Goal: Navigation & Orientation: Find specific page/section

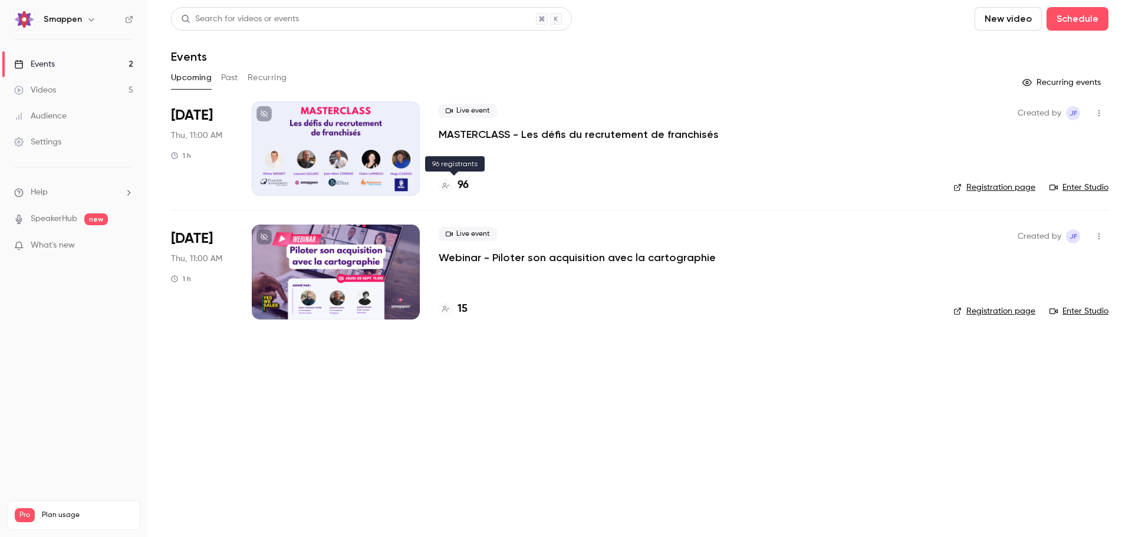
click at [464, 187] on h4 "96" at bounding box center [462, 185] width 11 height 16
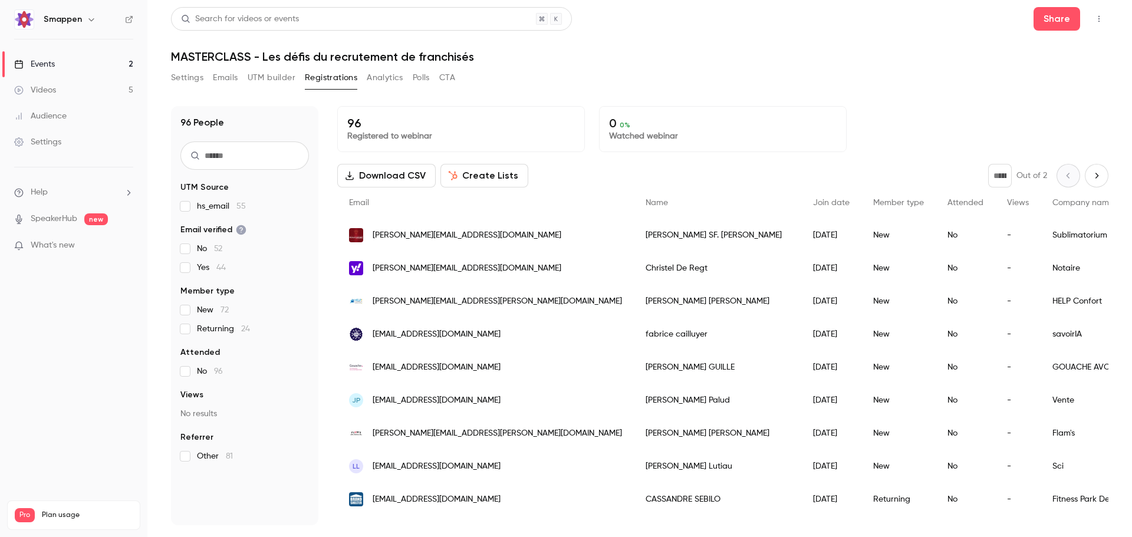
click at [45, 65] on div "Events" at bounding box center [34, 64] width 41 height 12
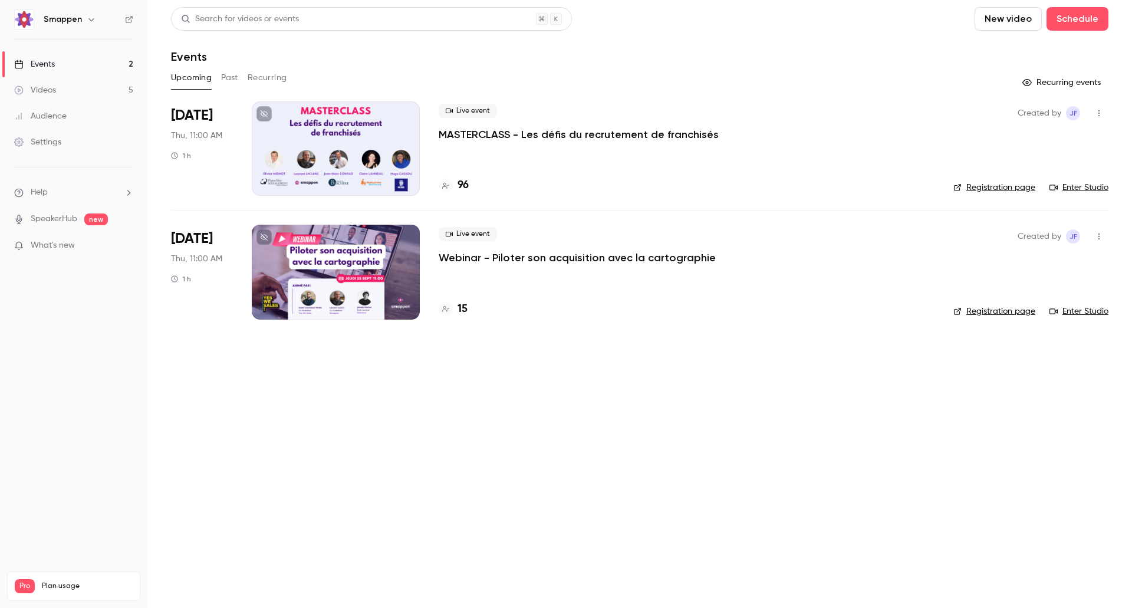
click at [1089, 189] on link "Enter Studio" at bounding box center [1078, 188] width 59 height 12
